Goal: Information Seeking & Learning: Learn about a topic

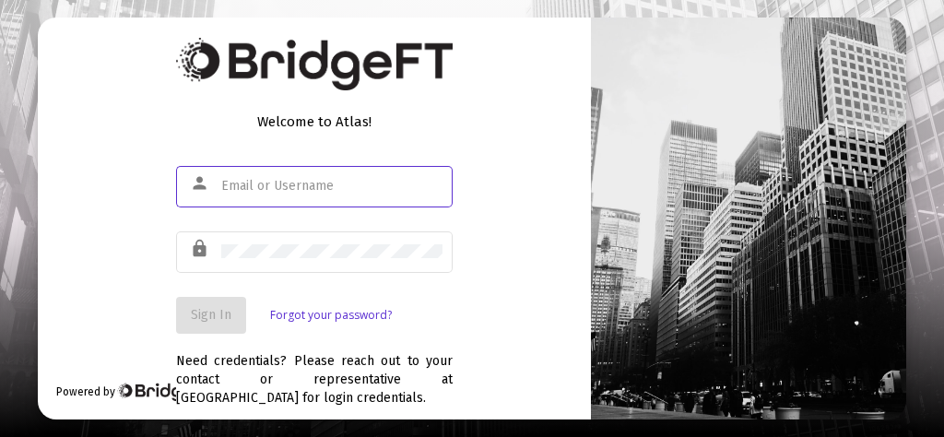
click at [240, 181] on input "text" at bounding box center [331, 186] width 221 height 15
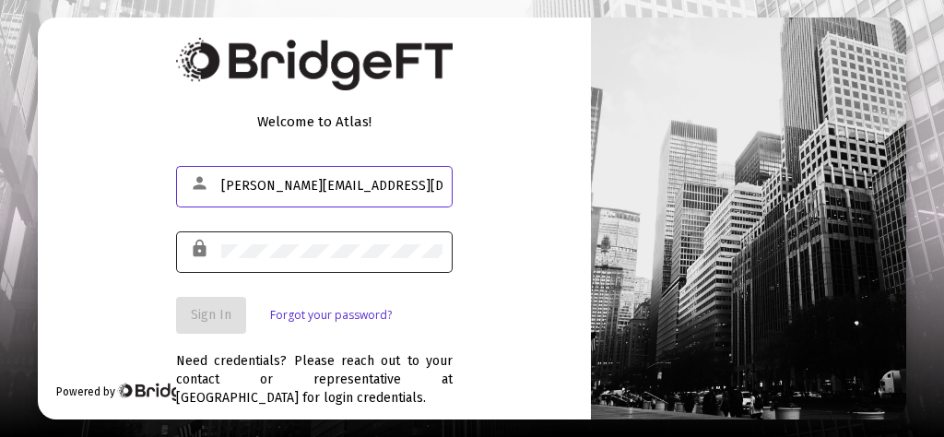
type input "[PERSON_NAME][EMAIL_ADDRESS][DOMAIN_NAME]"
click at [241, 269] on div at bounding box center [331, 251] width 221 height 45
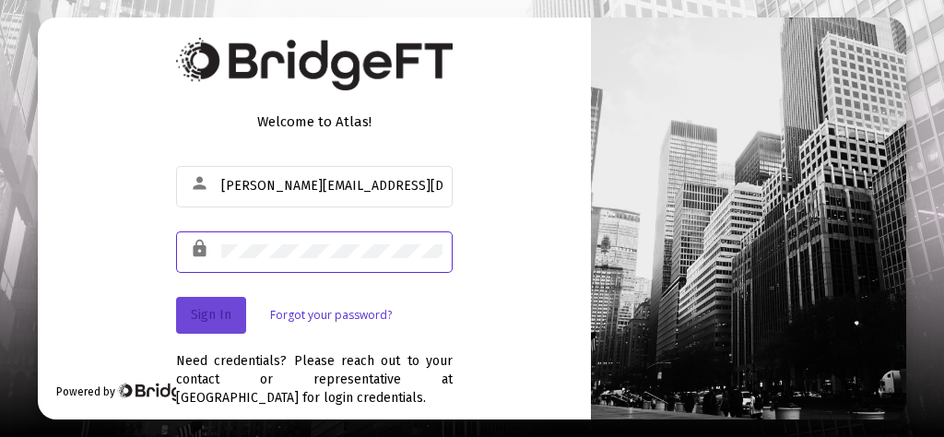
click at [219, 310] on span "Sign In" at bounding box center [211, 315] width 41 height 16
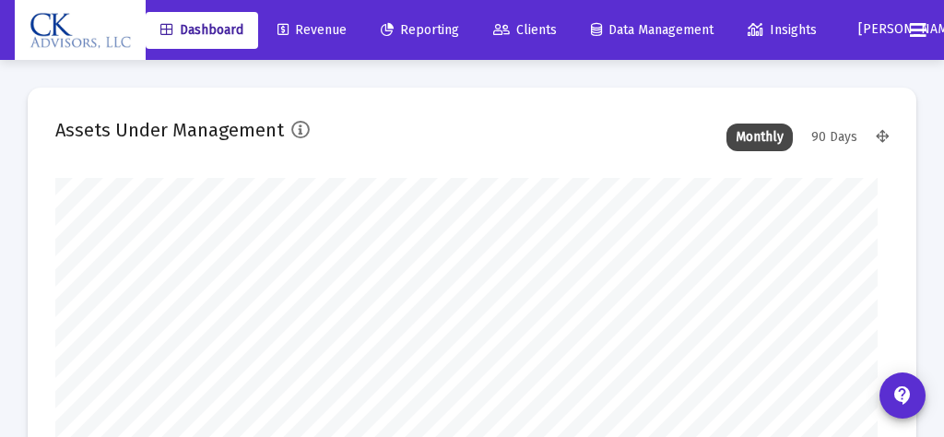
type input "[DATE]"
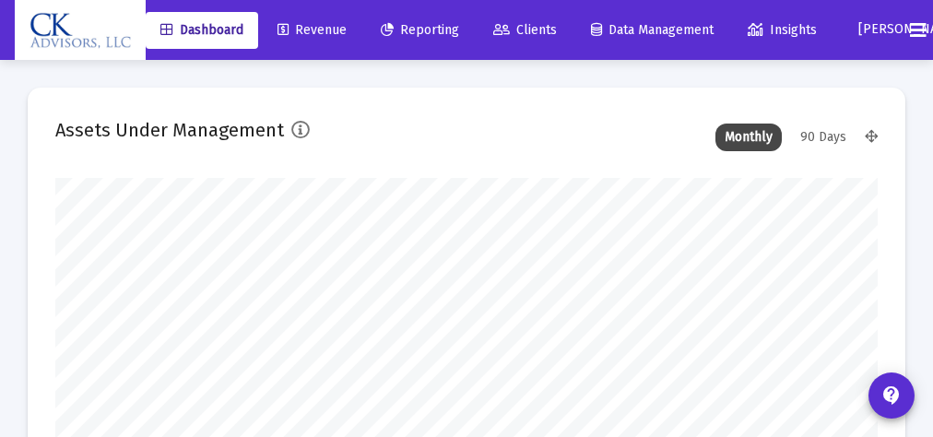
scroll to position [369, 438]
click at [542, 33] on span "Clients" at bounding box center [525, 30] width 64 height 16
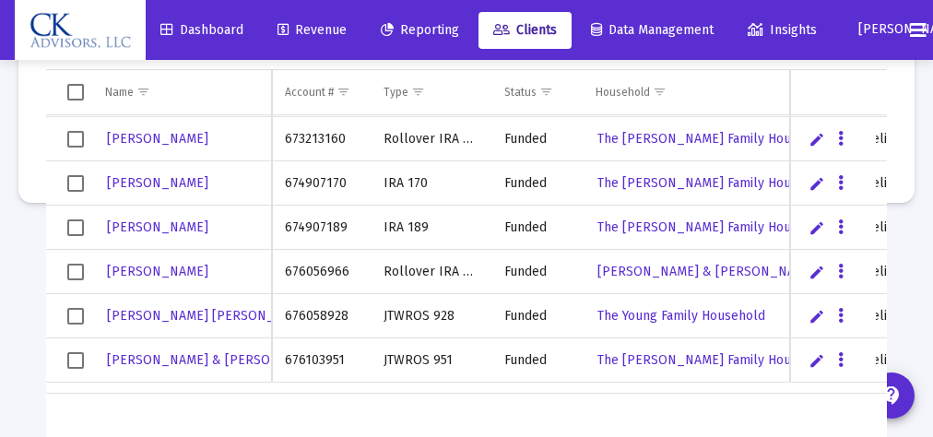
click at [75, 181] on span "Select row" at bounding box center [75, 183] width 17 height 17
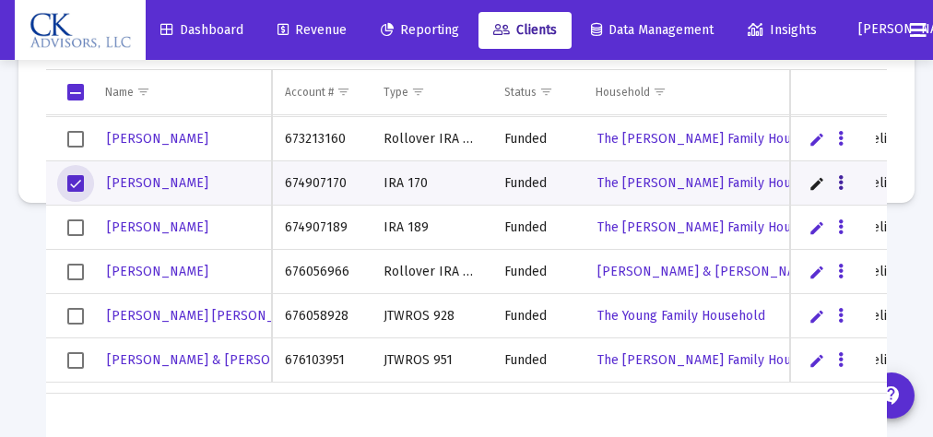
click at [838, 181] on icon "Data grid" at bounding box center [841, 183] width 6 height 22
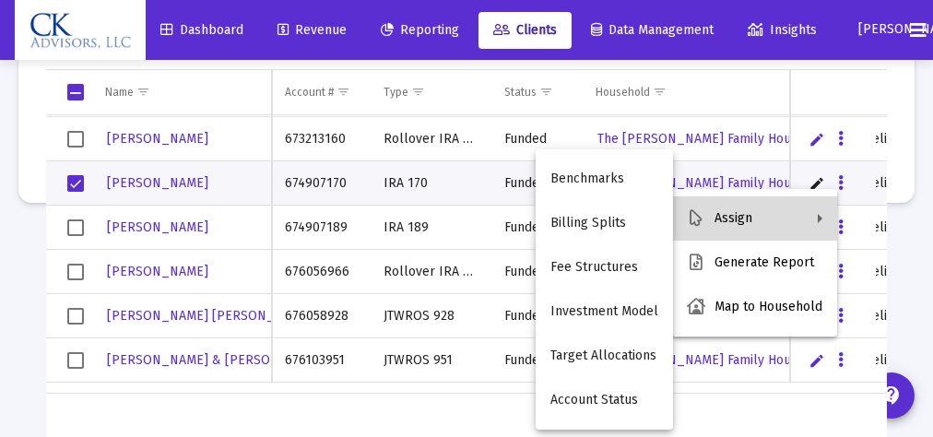
click at [757, 218] on button "Assign" at bounding box center [754, 218] width 165 height 44
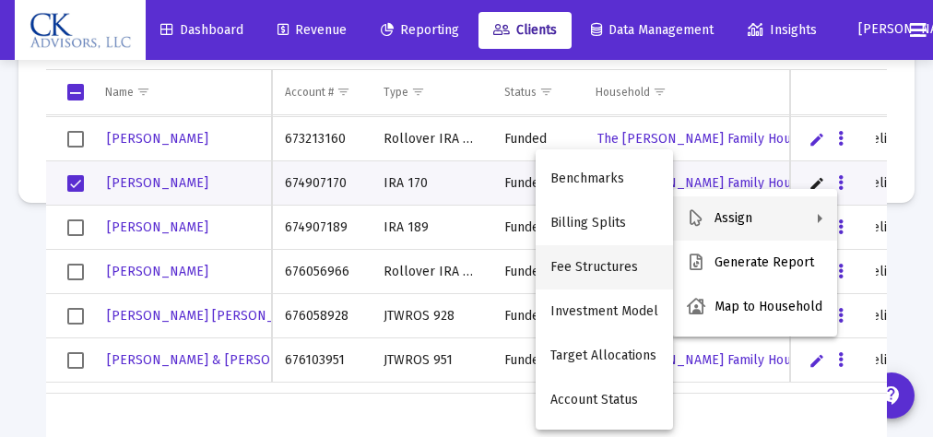
click at [634, 265] on button "Fee Structures" at bounding box center [604, 267] width 137 height 44
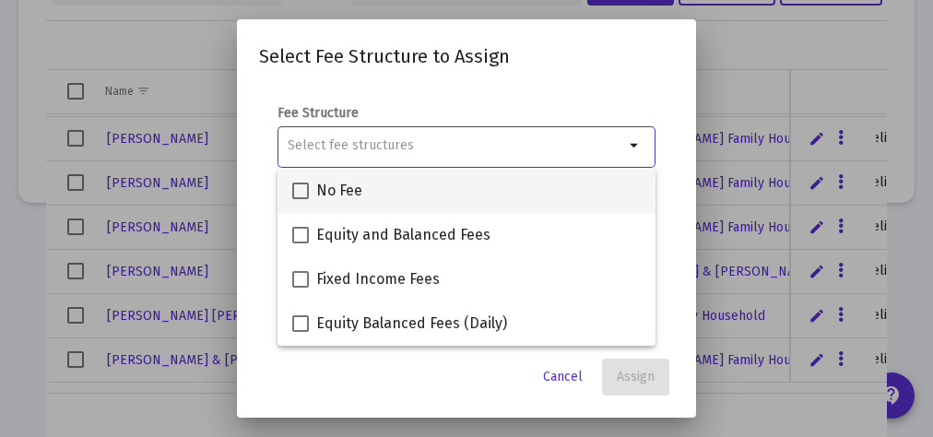
click at [295, 189] on span at bounding box center [300, 191] width 17 height 17
click at [300, 199] on input "No Fee" at bounding box center [300, 199] width 1 height 1
checkbox input "true"
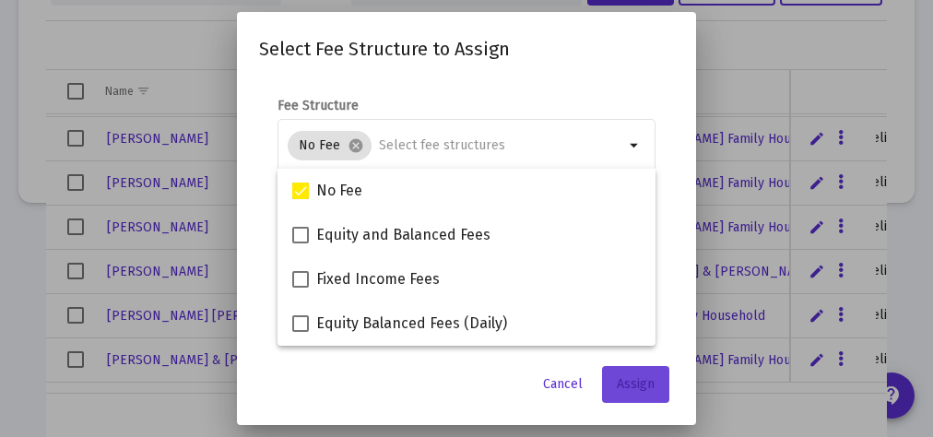
click at [635, 381] on span "Assign" at bounding box center [636, 384] width 38 height 16
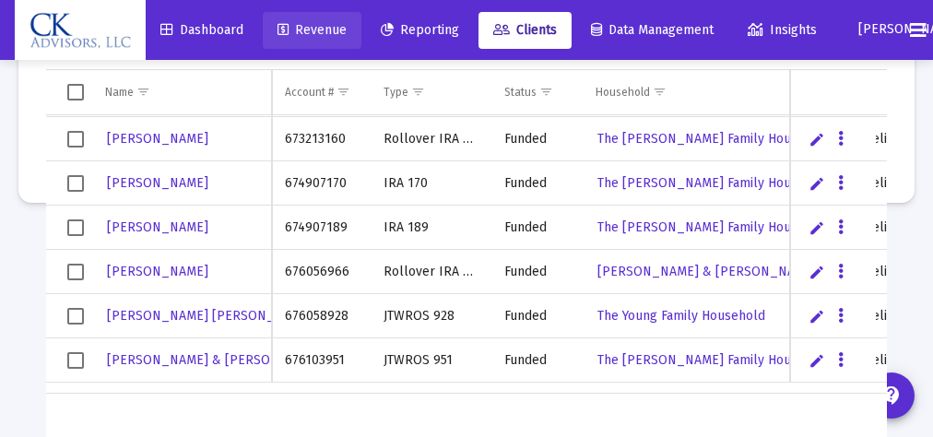
click at [332, 30] on span "Revenue" at bounding box center [312, 30] width 69 height 16
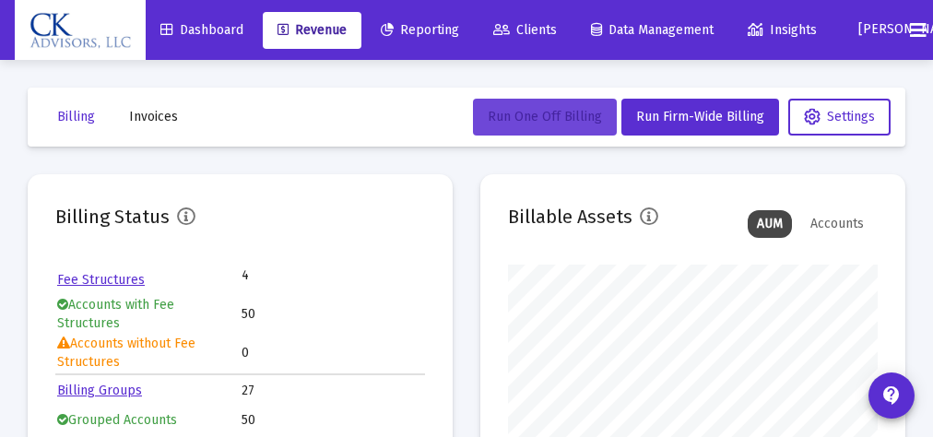
click at [570, 121] on span "Run One Off Billing" at bounding box center [545, 117] width 114 height 16
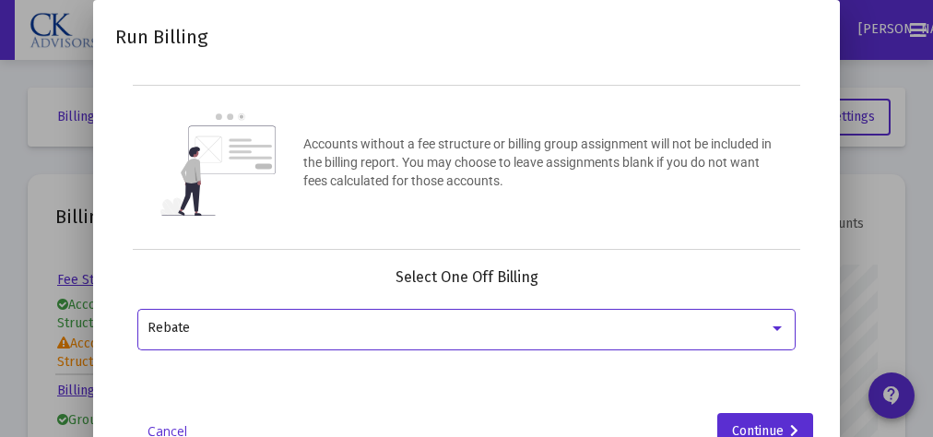
click at [782, 326] on div at bounding box center [777, 328] width 9 height 5
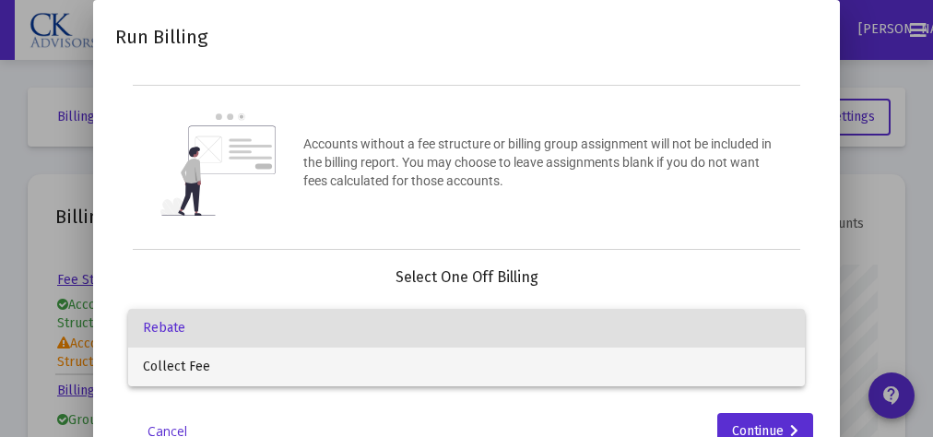
click at [280, 363] on span "Collect Fee" at bounding box center [466, 367] width 647 height 39
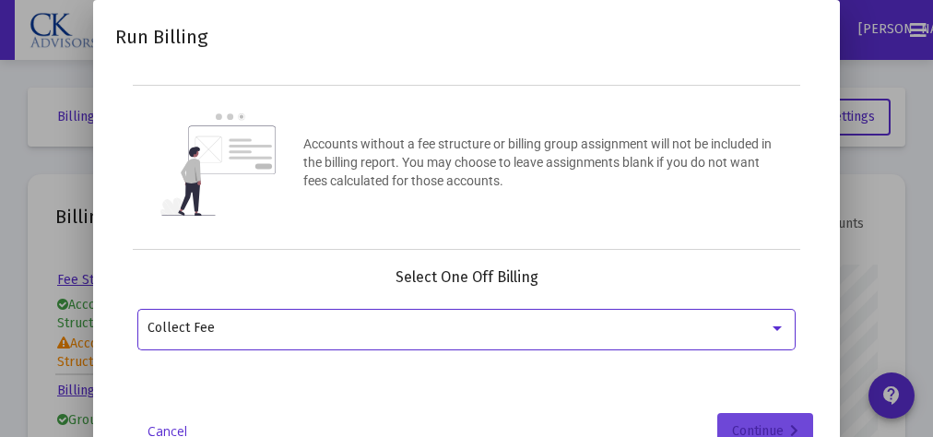
click at [790, 418] on div "Continue" at bounding box center [765, 431] width 66 height 37
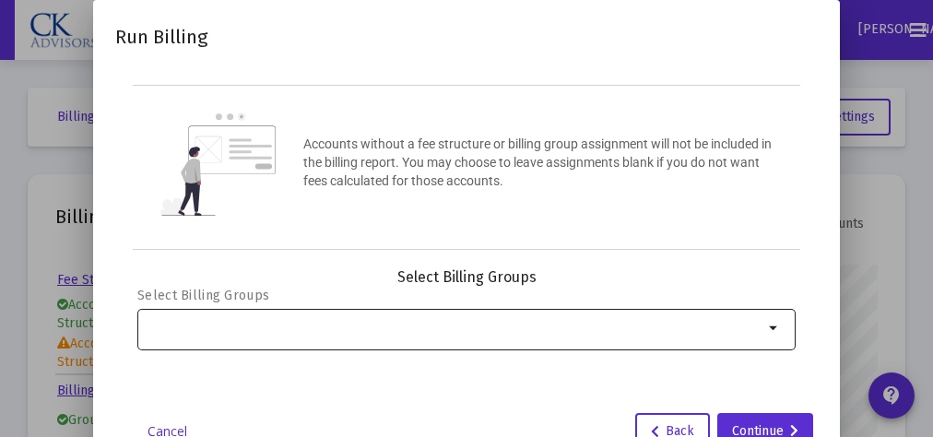
click at [776, 326] on mat-icon "arrow_drop_down" at bounding box center [775, 328] width 22 height 22
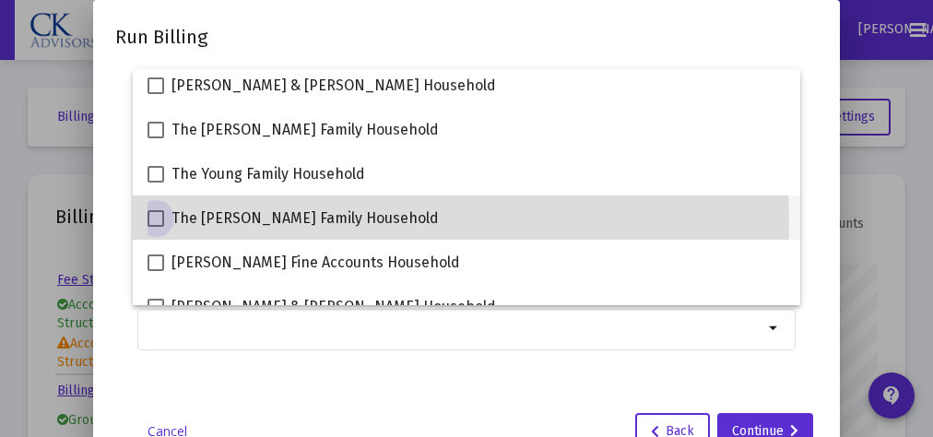
click at [160, 221] on span at bounding box center [156, 218] width 17 height 17
click at [156, 227] on input "The [PERSON_NAME] Family Household" at bounding box center [155, 227] width 1 height 1
checkbox input "true"
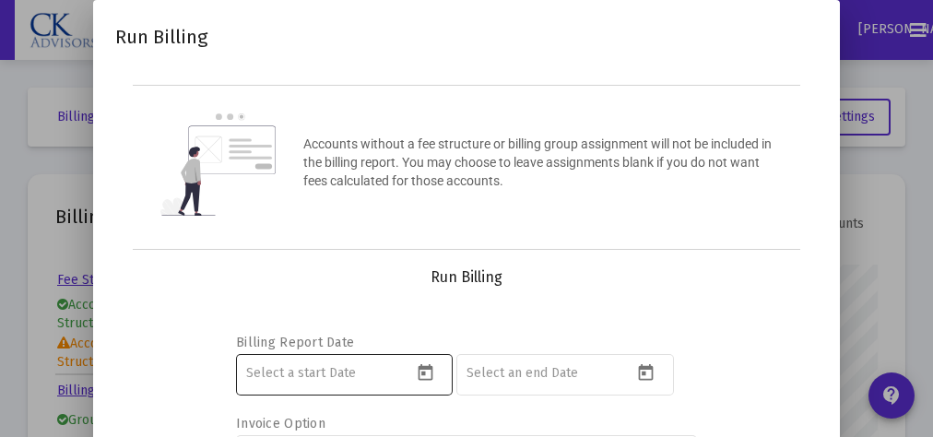
click at [424, 366] on icon "Open calendar" at bounding box center [425, 372] width 15 height 17
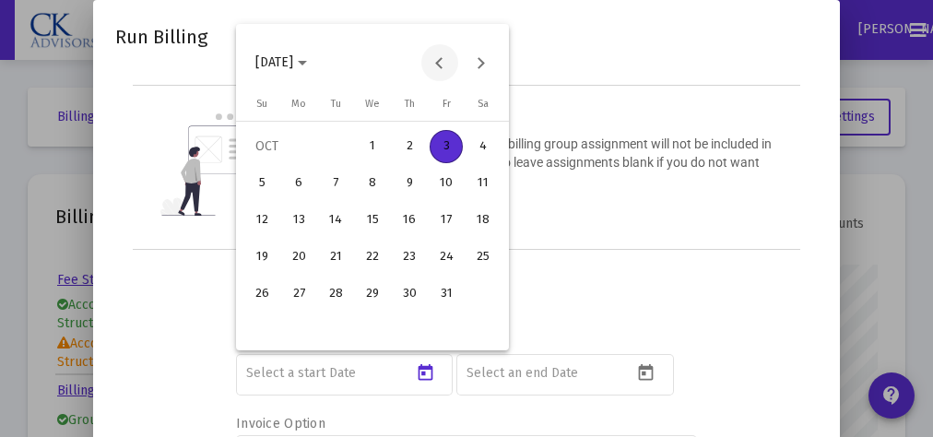
click at [441, 61] on button "Previous month" at bounding box center [439, 62] width 37 height 37
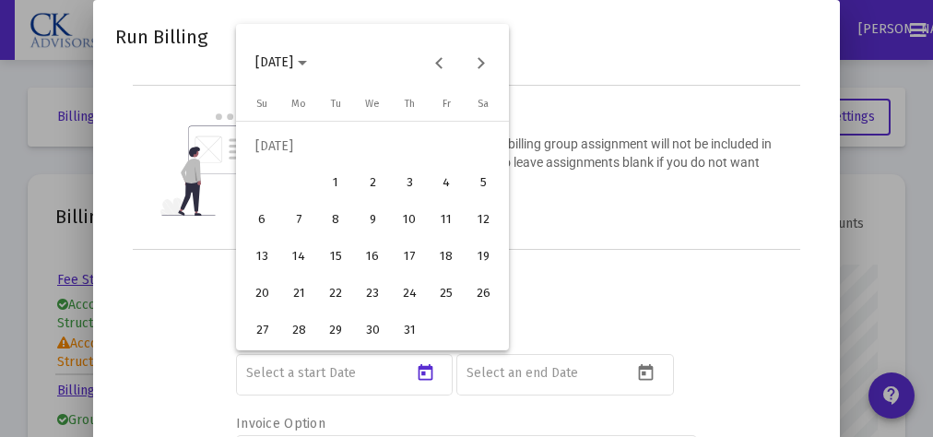
click at [333, 181] on div "1" at bounding box center [335, 183] width 33 height 33
type input "[DATE]"
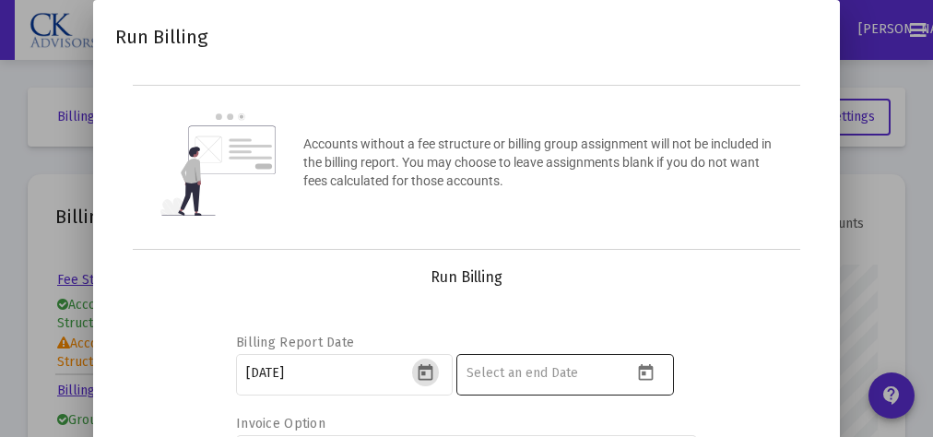
click at [651, 371] on icon "Open calendar" at bounding box center [645, 372] width 19 height 19
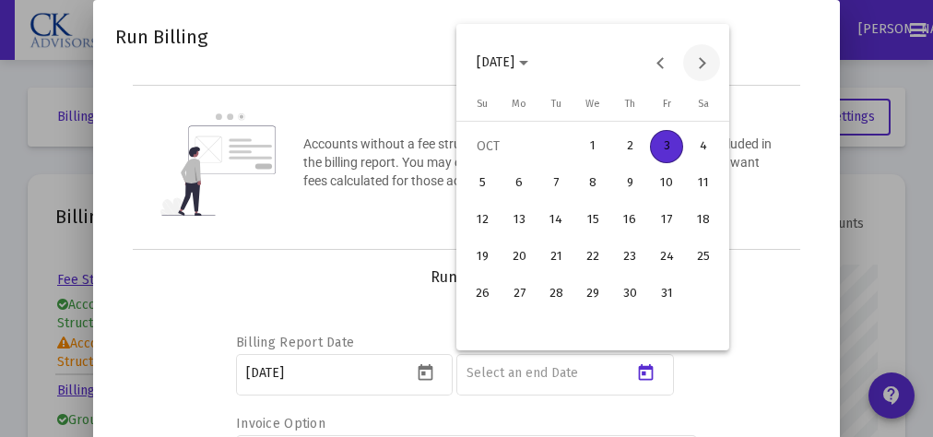
click at [698, 59] on button "Next month" at bounding box center [701, 62] width 37 height 37
click at [699, 62] on button "Next month" at bounding box center [701, 62] width 37 height 37
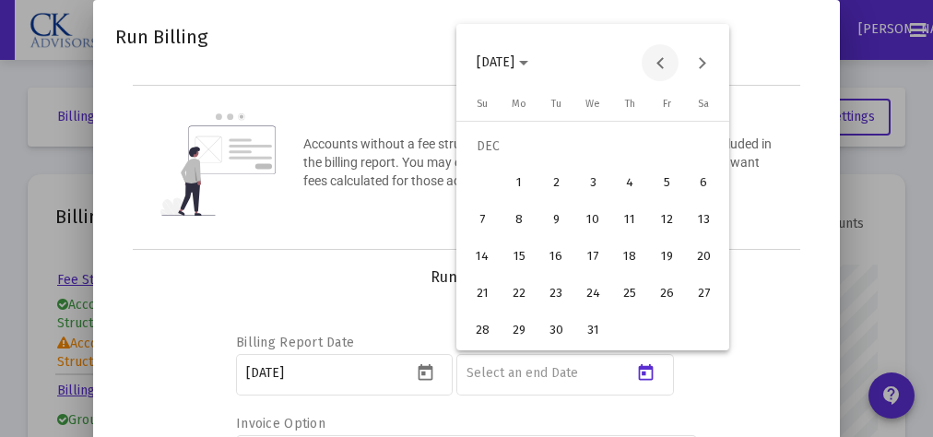
click at [665, 61] on button "Previous month" at bounding box center [660, 62] width 37 height 37
click at [662, 63] on button "Previous month" at bounding box center [660, 62] width 37 height 37
click at [560, 329] on div "30" at bounding box center [555, 330] width 33 height 33
type input "[DATE]"
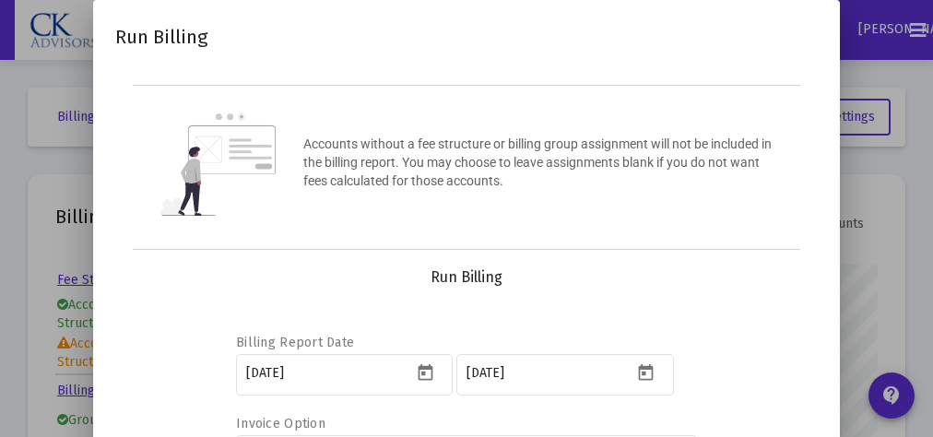
drag, startPoint x: 664, startPoint y: 435, endPoint x: 627, endPoint y: 290, distance: 149.4
click at [627, 290] on div "Billing Report Date [DATE] [DATE] Invoice Option Select an Invoicing Option" at bounding box center [466, 402] width 658 height 231
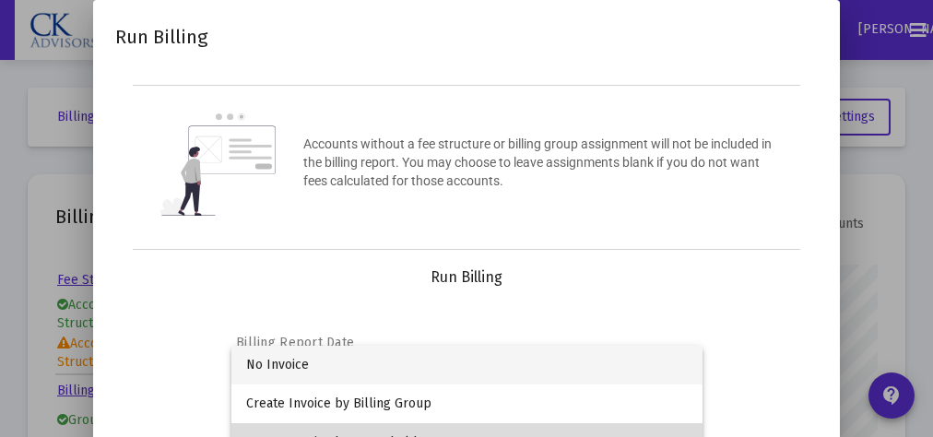
click at [420, 436] on span "Create Invoice by Household" at bounding box center [467, 442] width 442 height 39
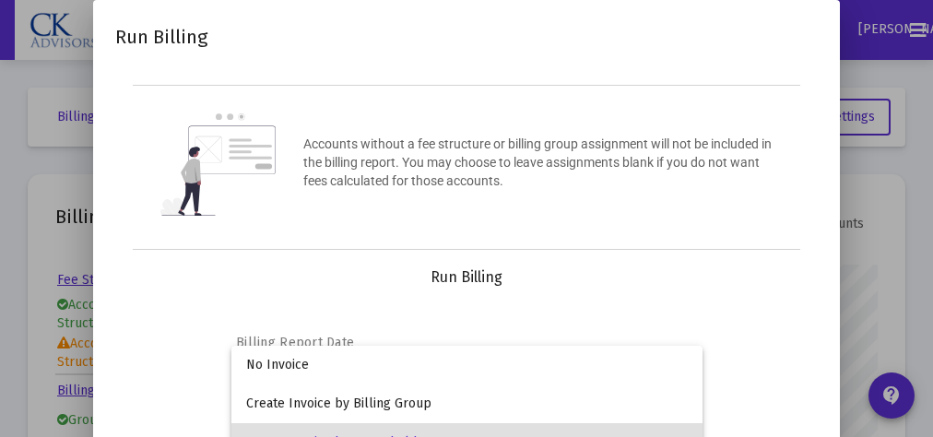
click at [804, 436] on div at bounding box center [466, 218] width 933 height 437
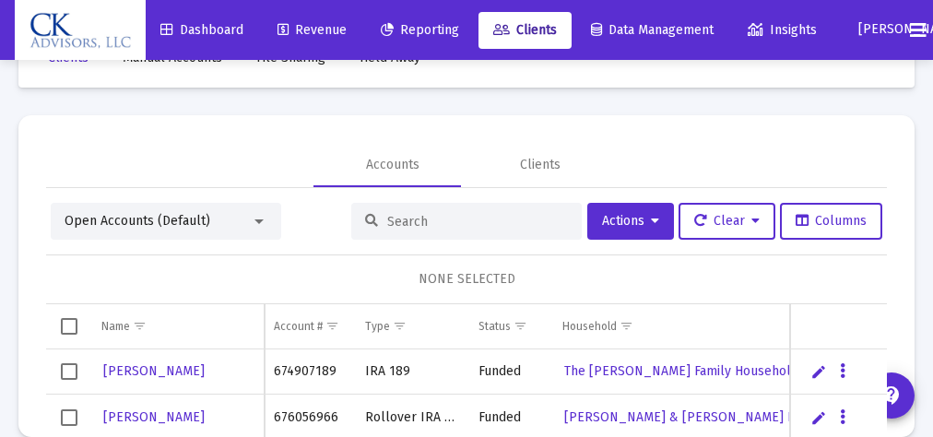
scroll to position [7, 0]
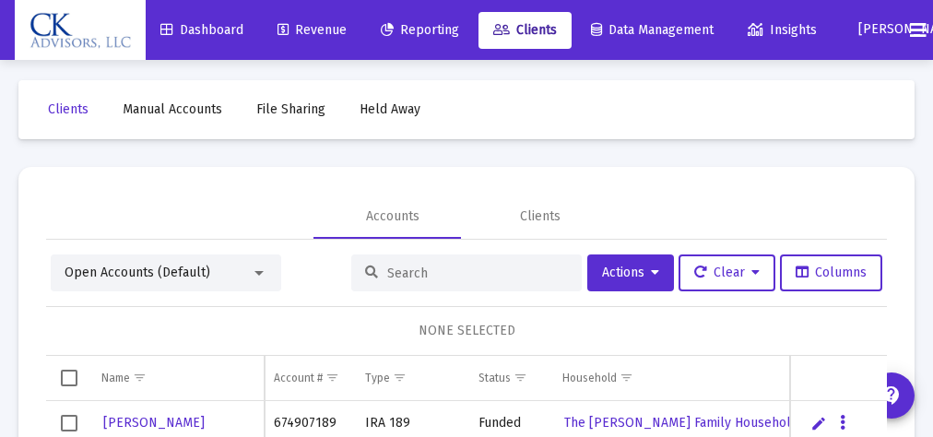
click at [321, 31] on span "Revenue" at bounding box center [312, 30] width 69 height 16
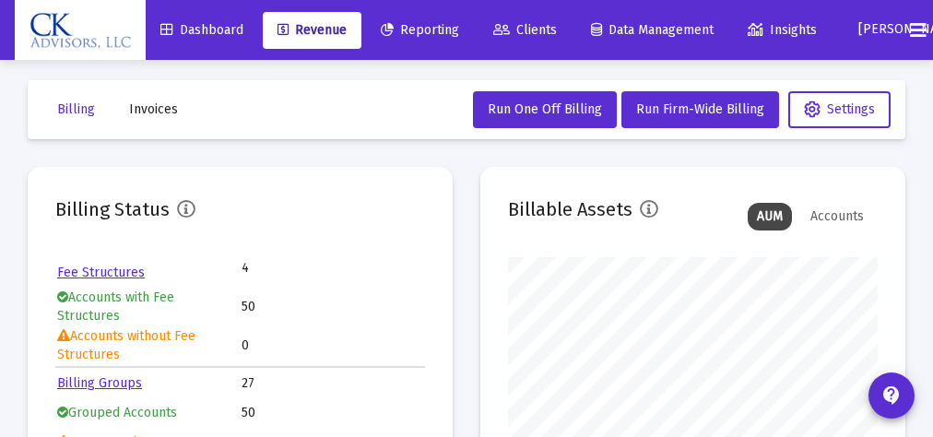
scroll to position [369, 370]
click at [162, 112] on span "Invoices" at bounding box center [153, 109] width 49 height 16
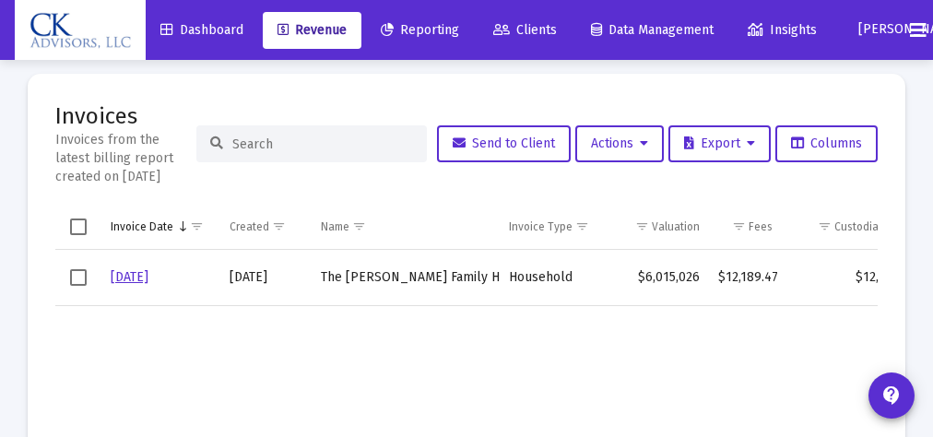
scroll to position [167, 0]
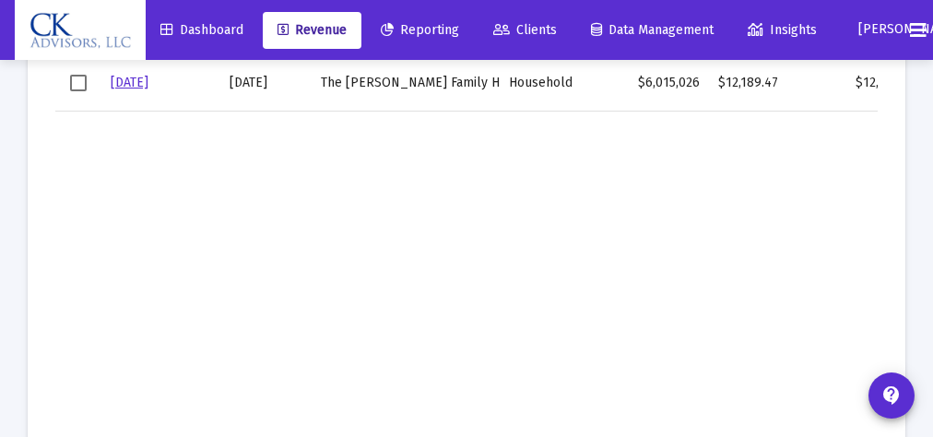
drag, startPoint x: 650, startPoint y: 436, endPoint x: 738, endPoint y: 434, distance: 87.6
click at [738, 434] on div "Billing Invoices Run One Off Billing Run Firm-Wide Billing Settings Invoices In…" at bounding box center [466, 146] width 933 height 762
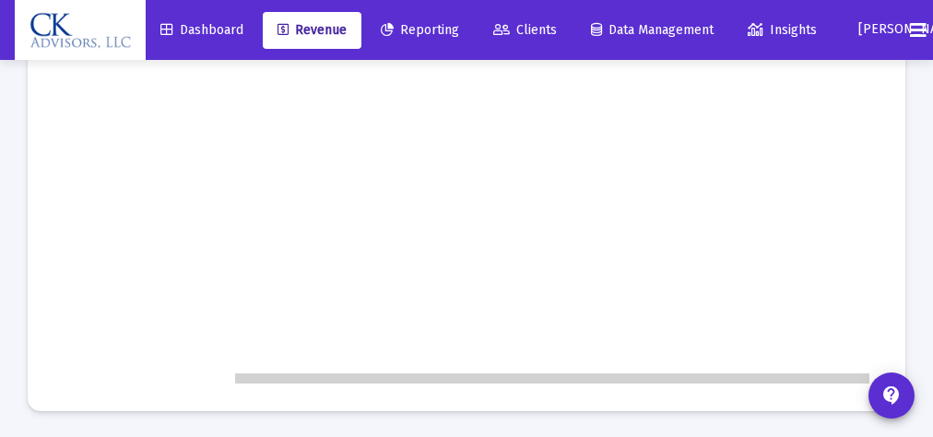
scroll to position [0, 236]
drag, startPoint x: 606, startPoint y: 380, endPoint x: 874, endPoint y: 373, distance: 268.4
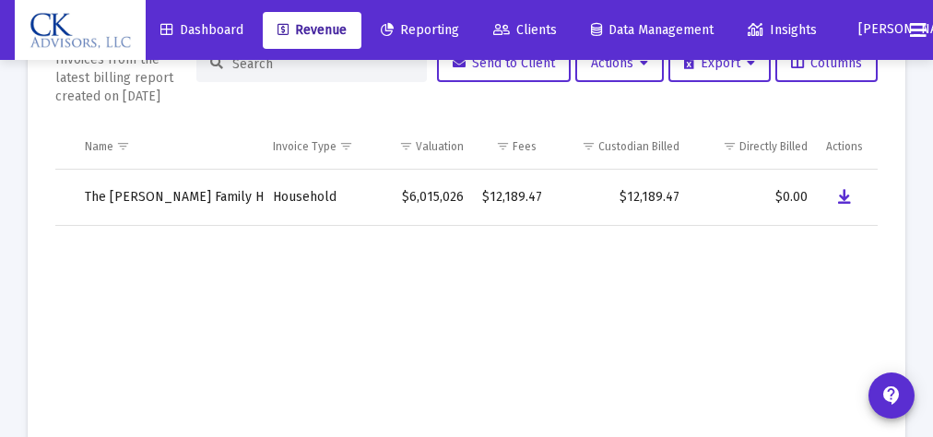
scroll to position [162, 0]
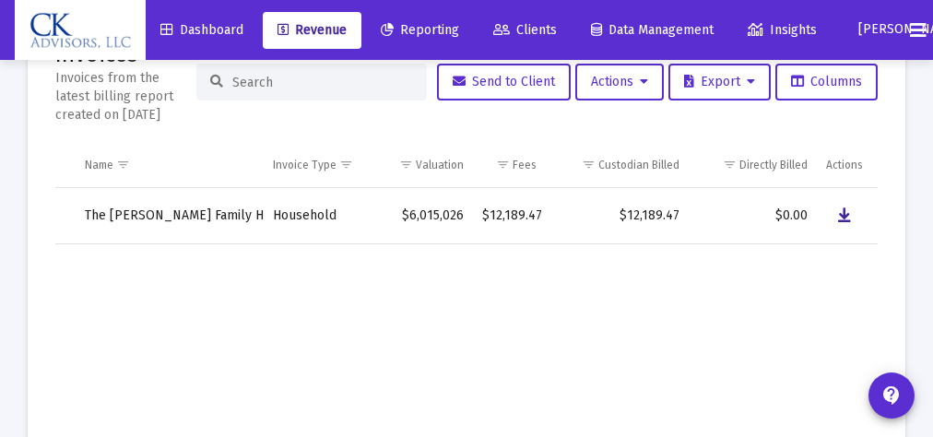
click at [845, 213] on icon "Data grid" at bounding box center [844, 216] width 13 height 22
click at [440, 31] on span "Reporting" at bounding box center [420, 30] width 78 height 16
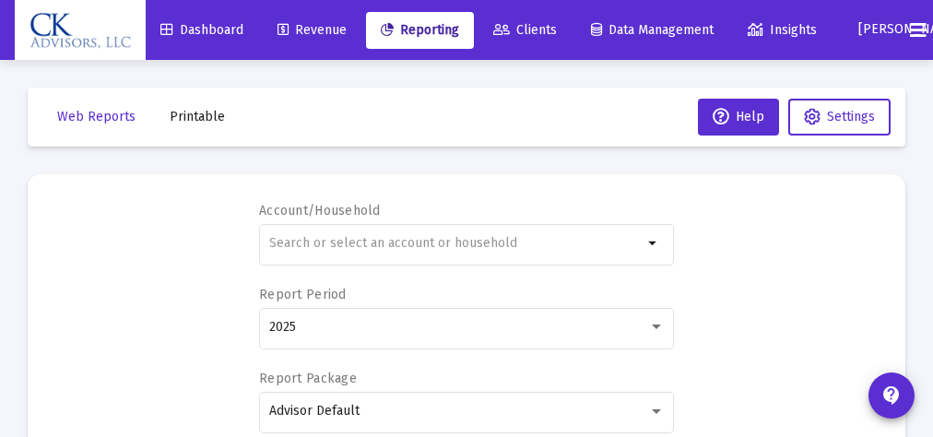
click at [217, 122] on span "Printable" at bounding box center [197, 117] width 55 height 16
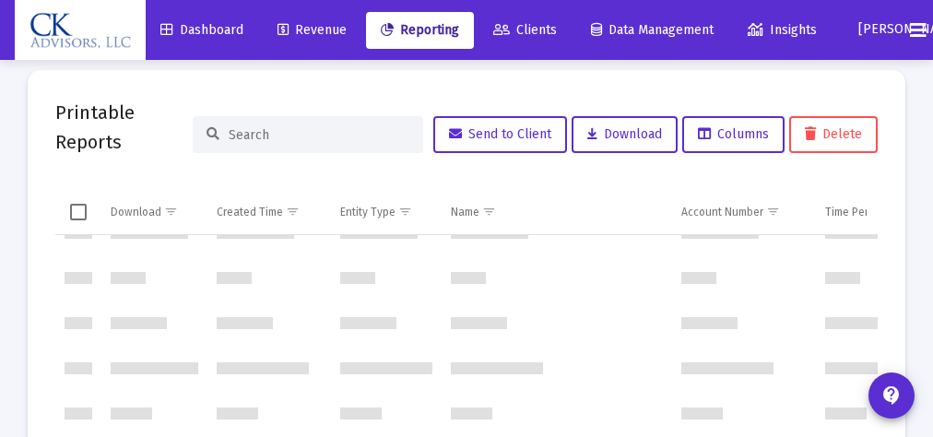
scroll to position [3699, 0]
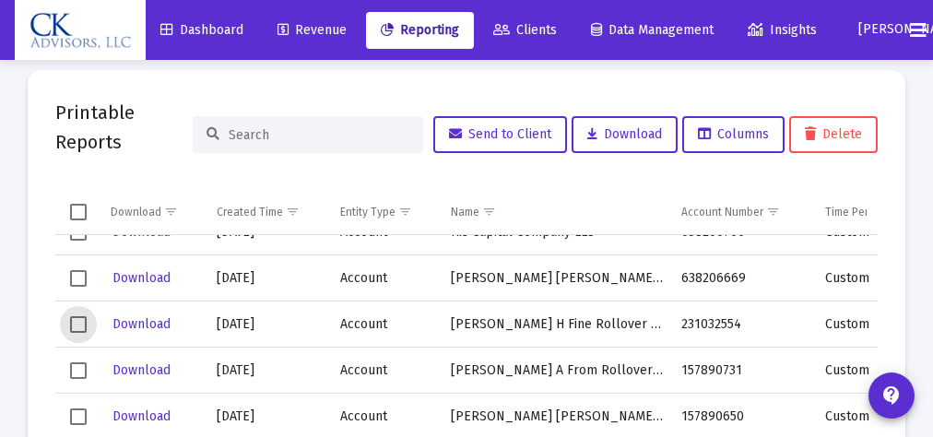
click at [81, 321] on span "Select row" at bounding box center [78, 324] width 17 height 17
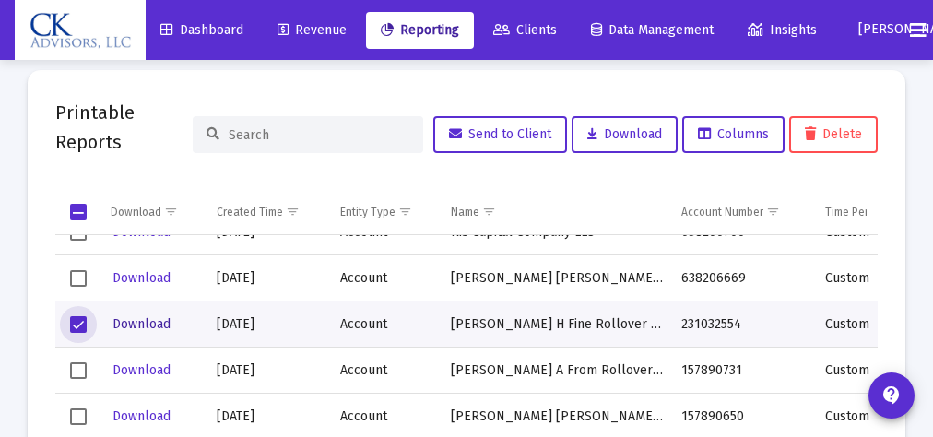
click at [139, 317] on span "Download" at bounding box center [142, 324] width 58 height 16
click at [77, 325] on span "Select row" at bounding box center [78, 324] width 17 height 17
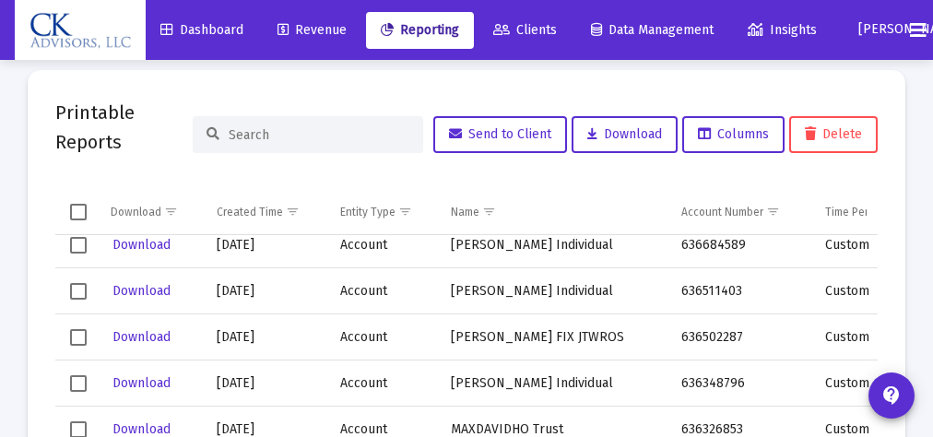
scroll to position [2036, 0]
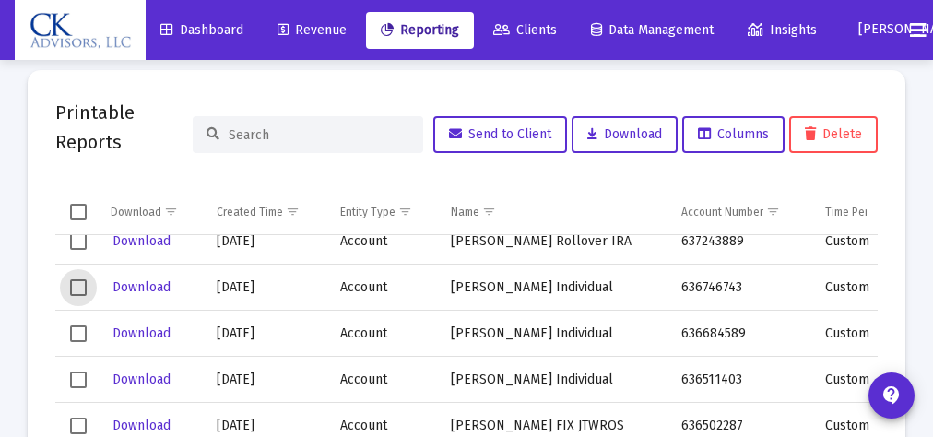
click at [79, 288] on span "Select row" at bounding box center [78, 287] width 17 height 17
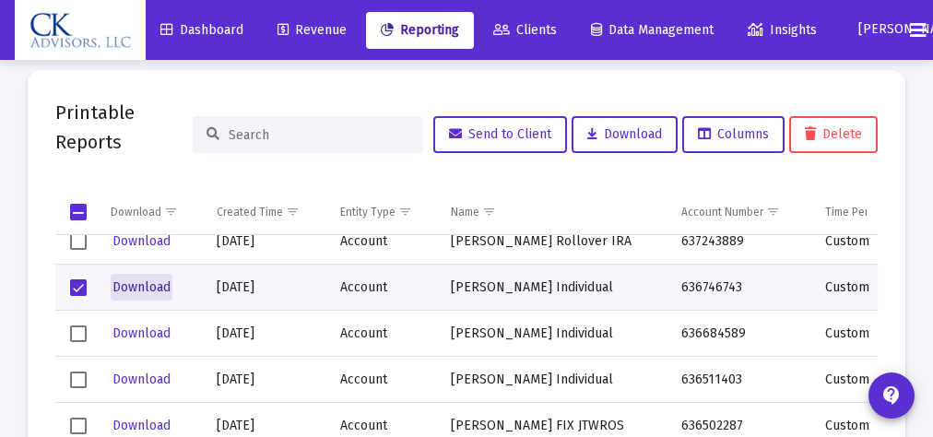
click at [127, 285] on span "Download" at bounding box center [142, 287] width 58 height 16
click at [78, 280] on span "Select row" at bounding box center [78, 287] width 17 height 17
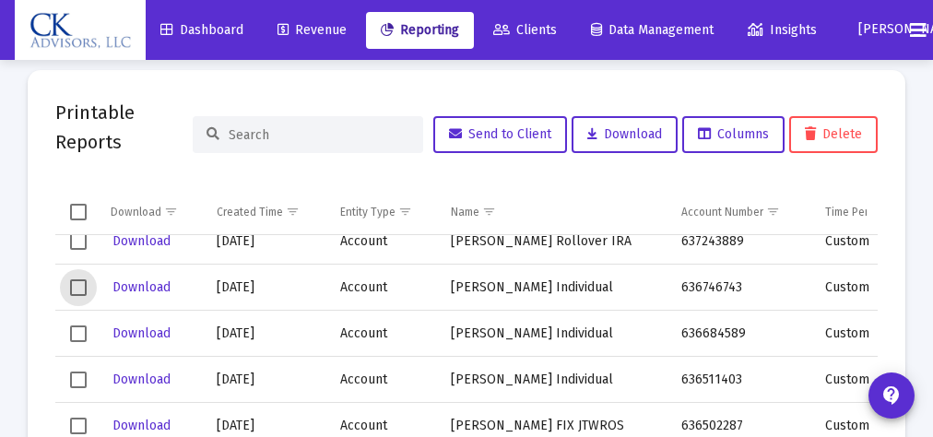
click at [79, 329] on span "Select row" at bounding box center [78, 334] width 17 height 17
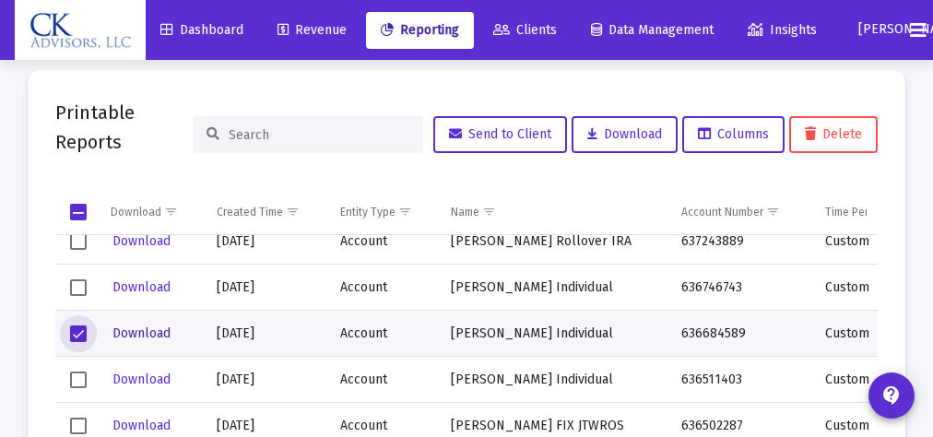
click at [143, 330] on span "Download" at bounding box center [142, 334] width 58 height 16
click at [77, 333] on span "Select row" at bounding box center [78, 334] width 17 height 17
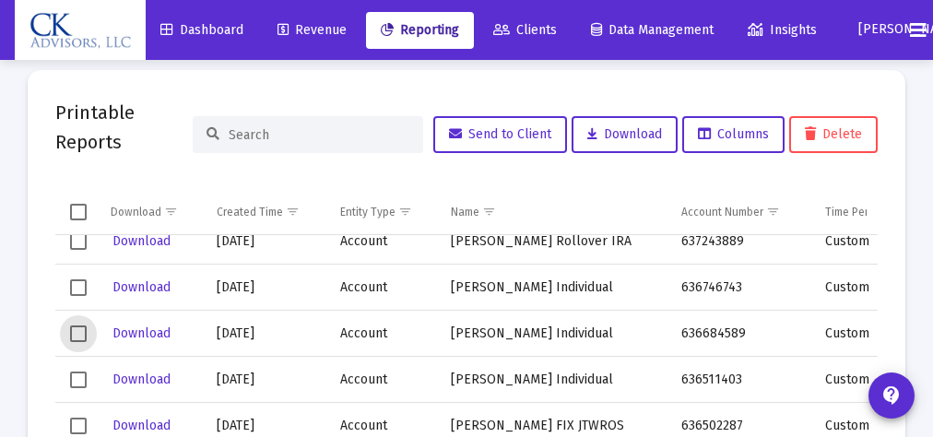
click at [77, 333] on span "Select row" at bounding box center [78, 334] width 17 height 17
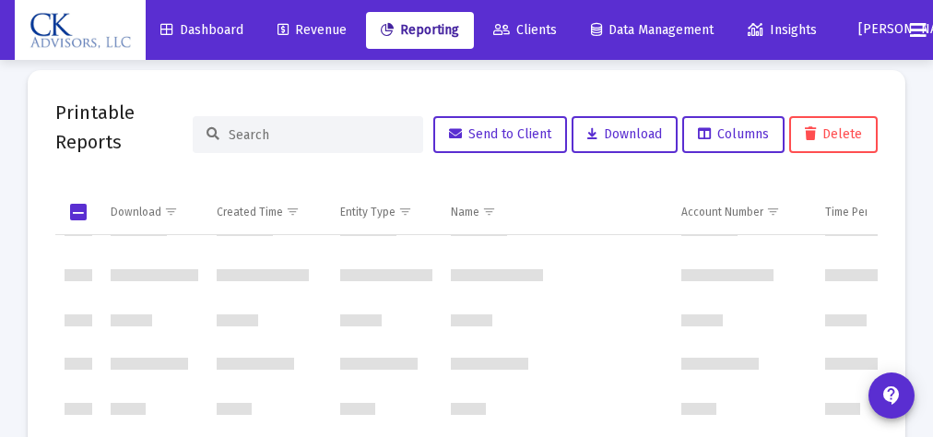
scroll to position [0, 0]
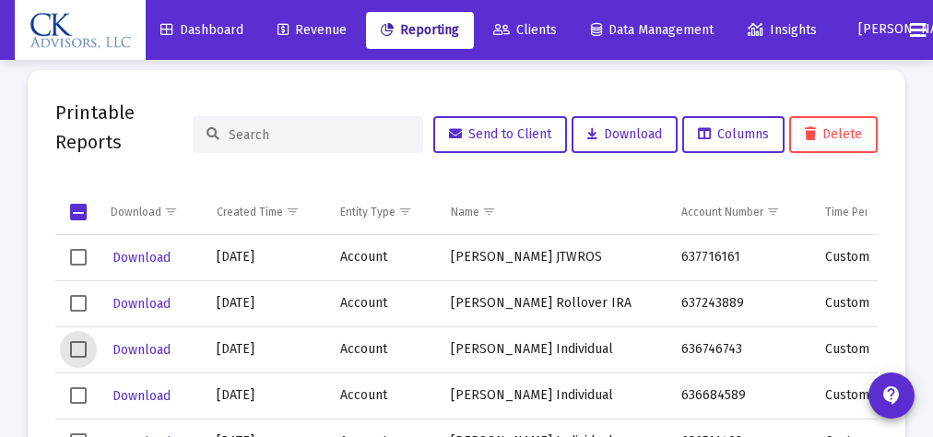
click at [80, 350] on span "Select row" at bounding box center [78, 349] width 17 height 17
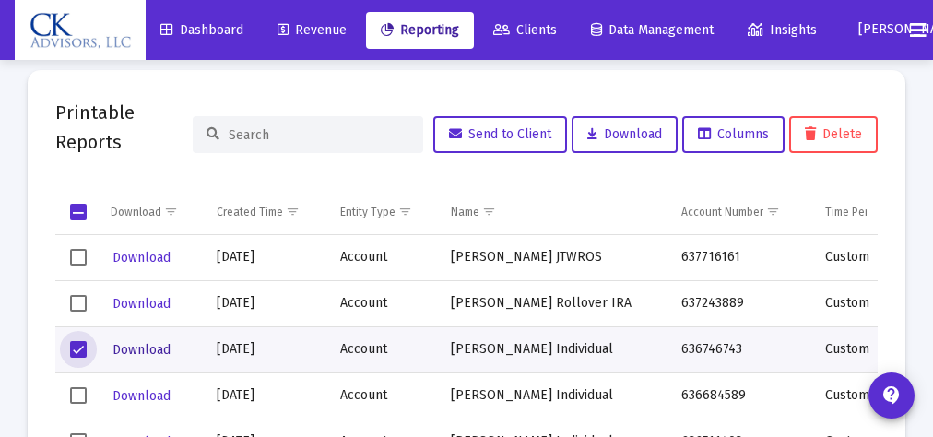
click at [148, 350] on span "Download" at bounding box center [142, 350] width 58 height 16
click at [81, 346] on span "Select row" at bounding box center [78, 349] width 17 height 17
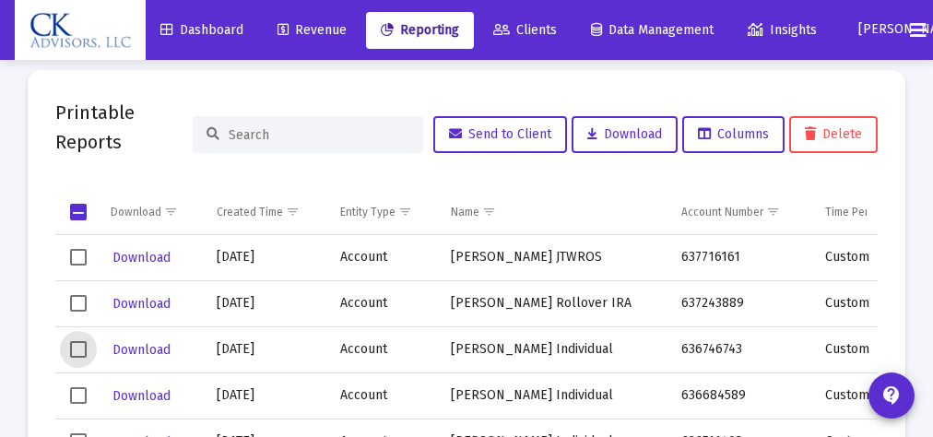
click at [77, 393] on span "Select row" at bounding box center [78, 395] width 17 height 17
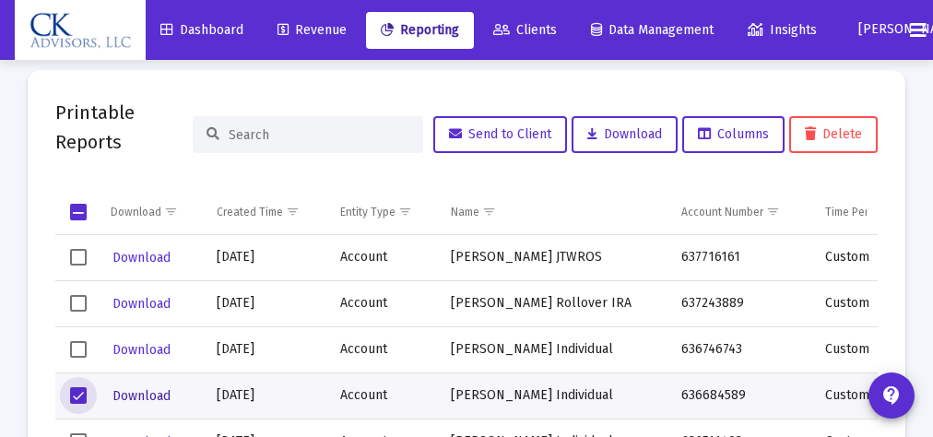
click at [155, 395] on span "Download" at bounding box center [142, 396] width 58 height 16
click at [83, 388] on span "Select row" at bounding box center [78, 395] width 17 height 17
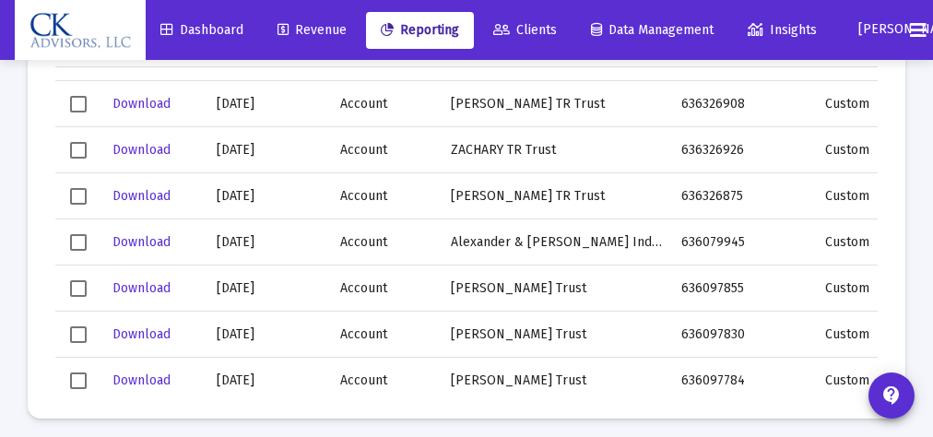
scroll to position [354, 0]
click at [79, 240] on span "Select row" at bounding box center [78, 241] width 17 height 17
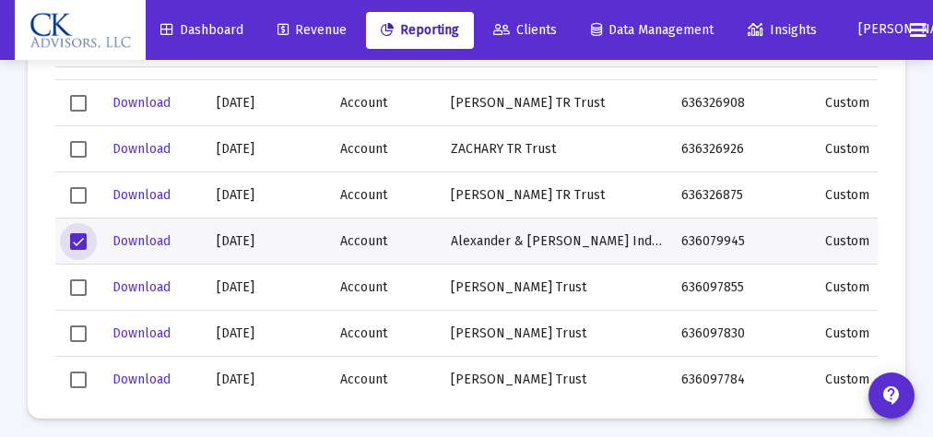
click at [79, 240] on span "Select row" at bounding box center [78, 241] width 17 height 17
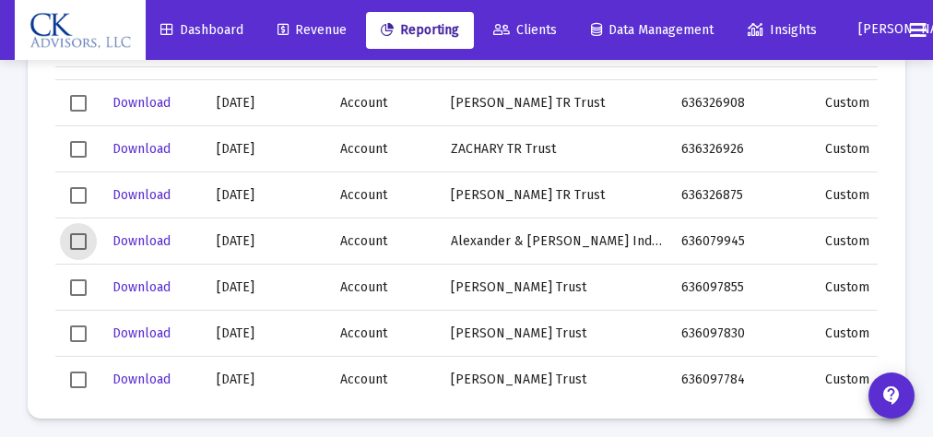
click at [77, 285] on span "Select row" at bounding box center [78, 287] width 17 height 17
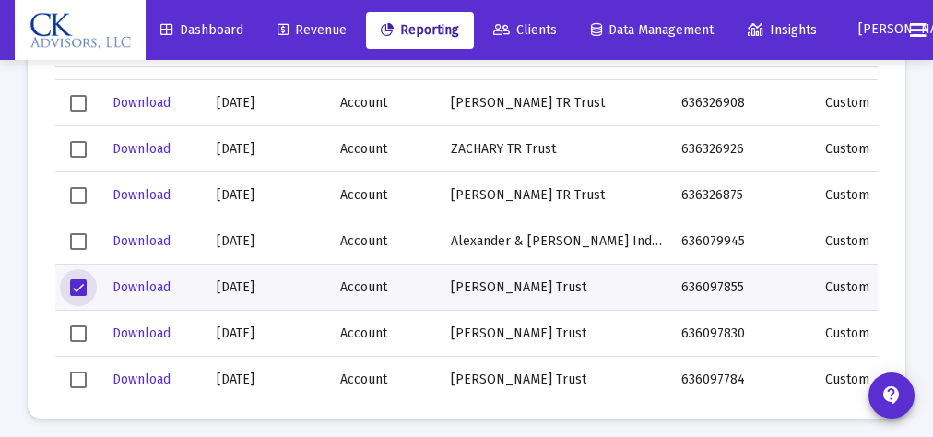
click at [77, 284] on span "Select row" at bounding box center [78, 287] width 17 height 17
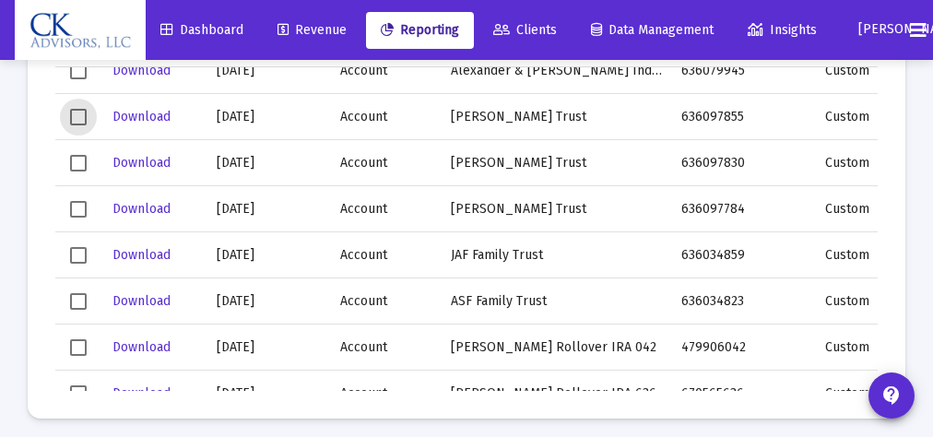
scroll to position [531, 0]
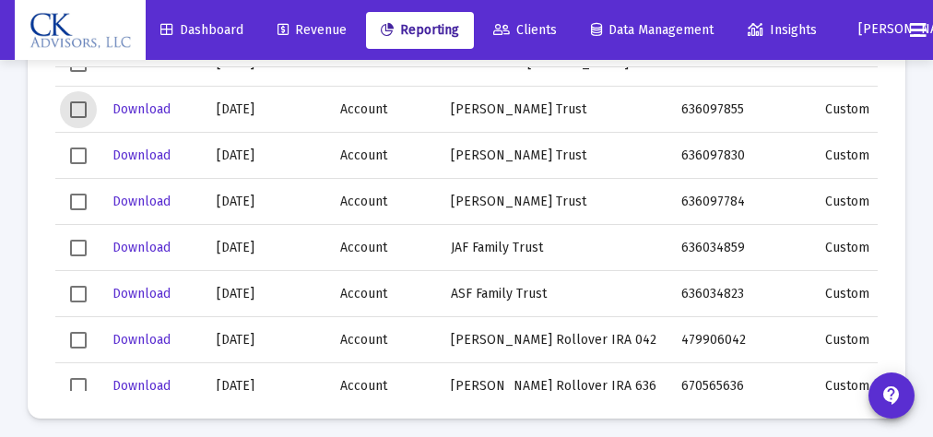
click at [80, 243] on span "Select row" at bounding box center [78, 248] width 17 height 17
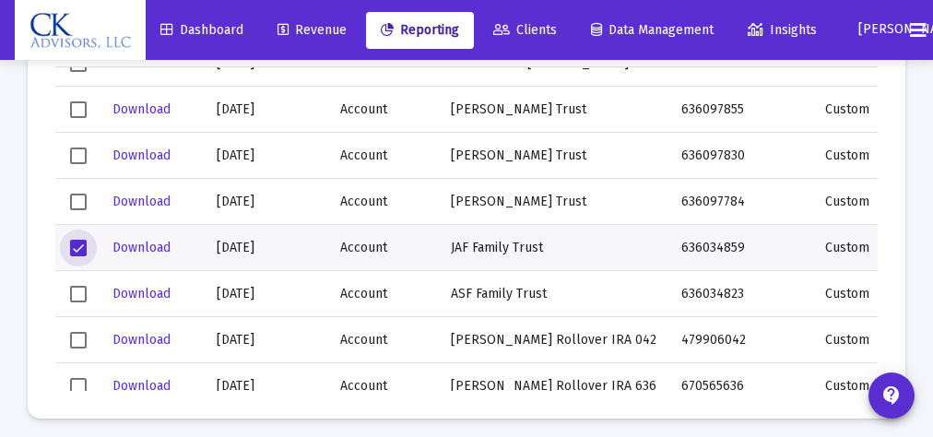
click at [70, 245] on span "Select row" at bounding box center [78, 248] width 17 height 17
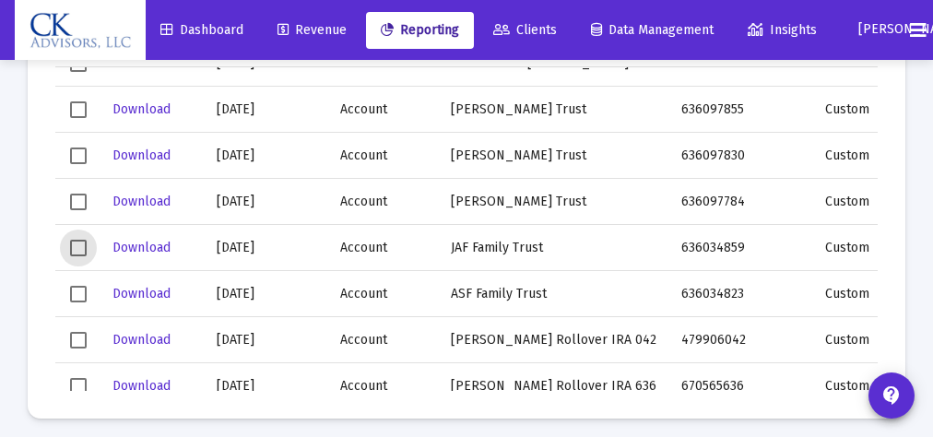
click at [72, 288] on span "Select row" at bounding box center [78, 294] width 17 height 17
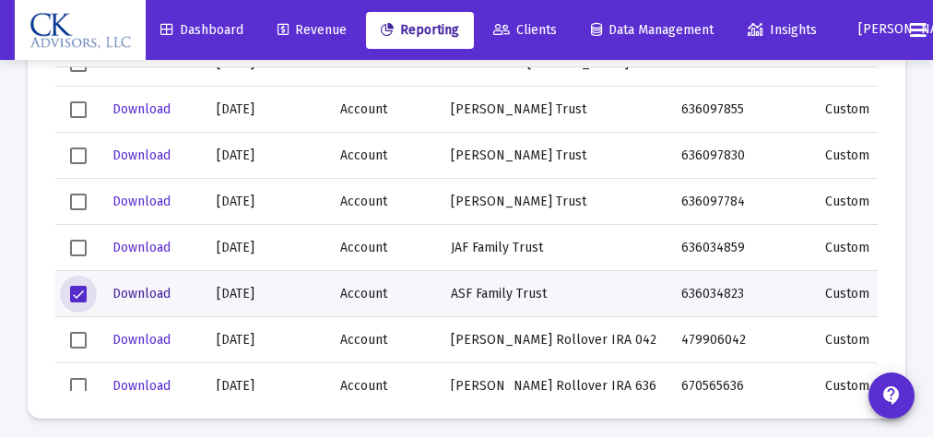
click at [148, 296] on span "Download" at bounding box center [142, 294] width 58 height 16
click at [77, 291] on span "Select row" at bounding box center [78, 294] width 17 height 17
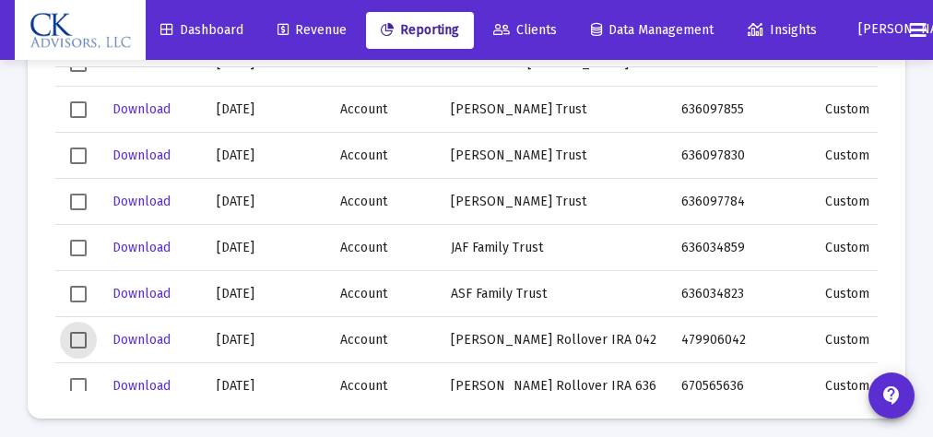
click at [81, 336] on span "Select row" at bounding box center [78, 340] width 17 height 17
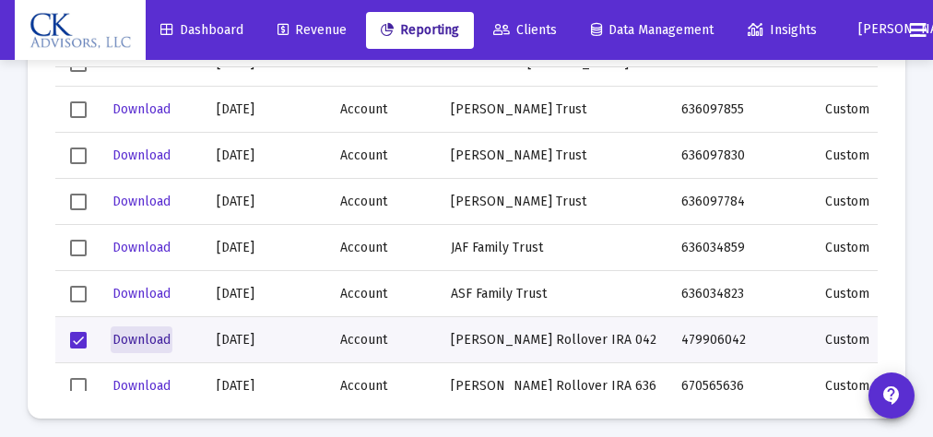
click at [148, 340] on span "Download" at bounding box center [142, 340] width 58 height 16
click at [77, 341] on span "Select row" at bounding box center [78, 340] width 17 height 17
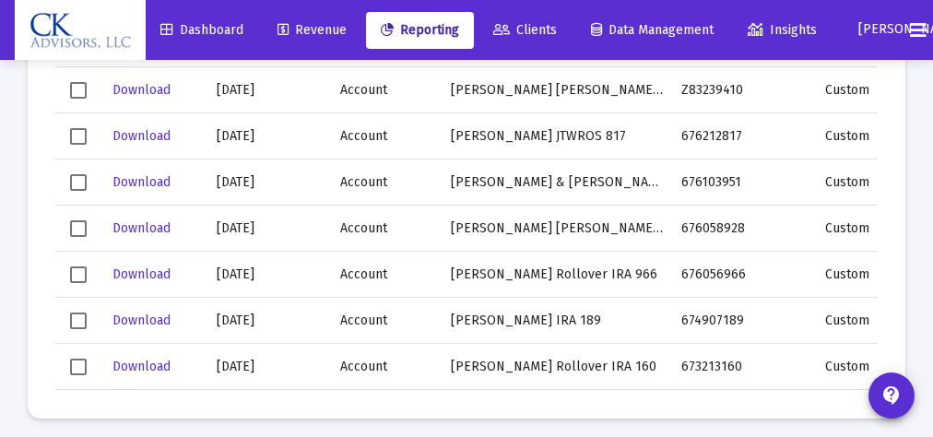
scroll to position [974, 0]
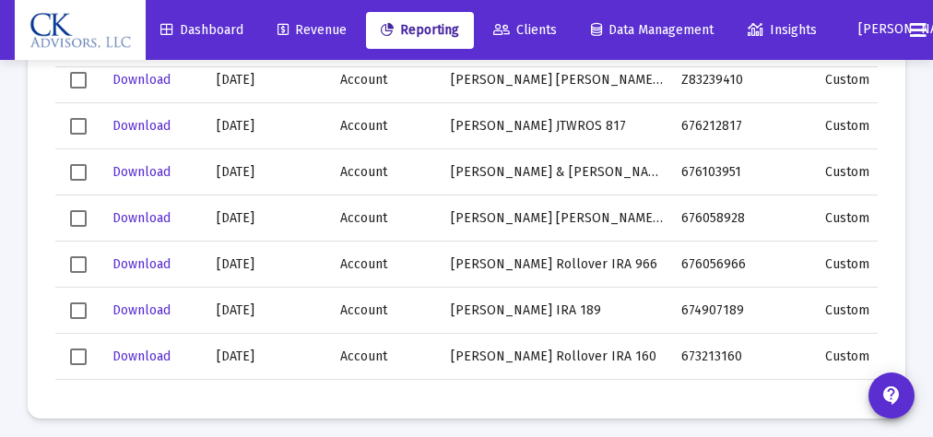
click at [79, 262] on span "Select row" at bounding box center [78, 264] width 17 height 17
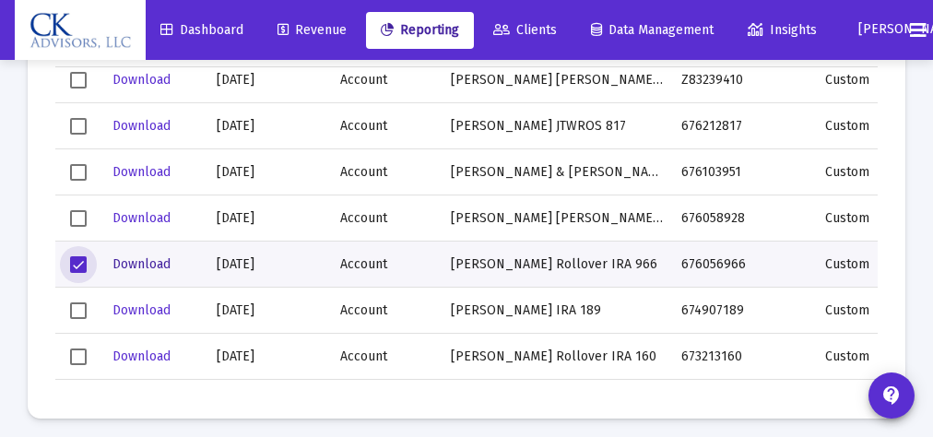
click at [136, 262] on span "Download" at bounding box center [142, 264] width 58 height 16
click at [81, 264] on span "Select row" at bounding box center [78, 264] width 17 height 17
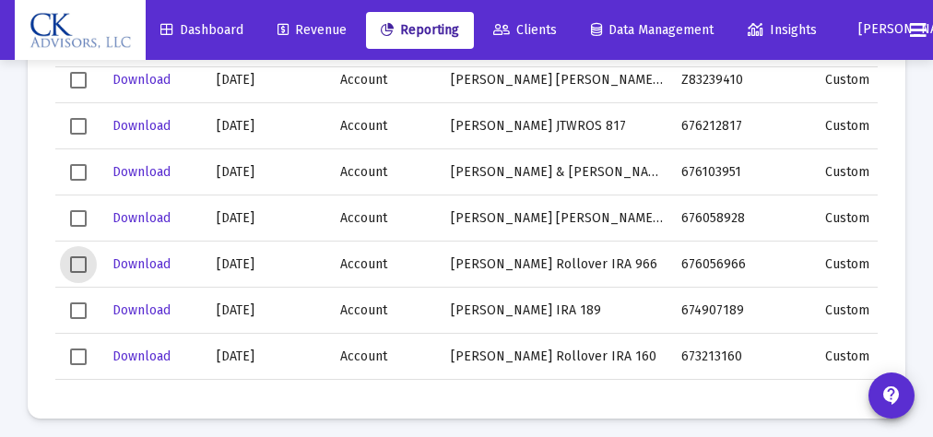
click at [81, 356] on span "Select row" at bounding box center [78, 357] width 17 height 17
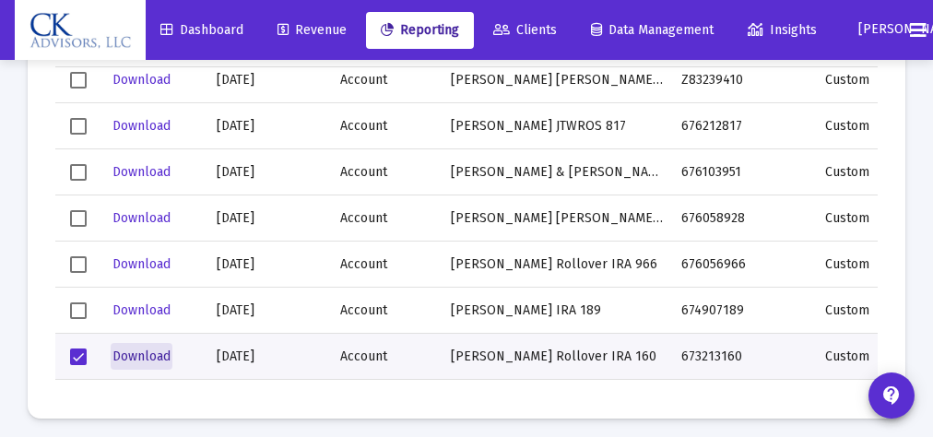
click at [148, 358] on span "Download" at bounding box center [142, 357] width 58 height 16
click at [74, 351] on span "Select row" at bounding box center [78, 357] width 17 height 17
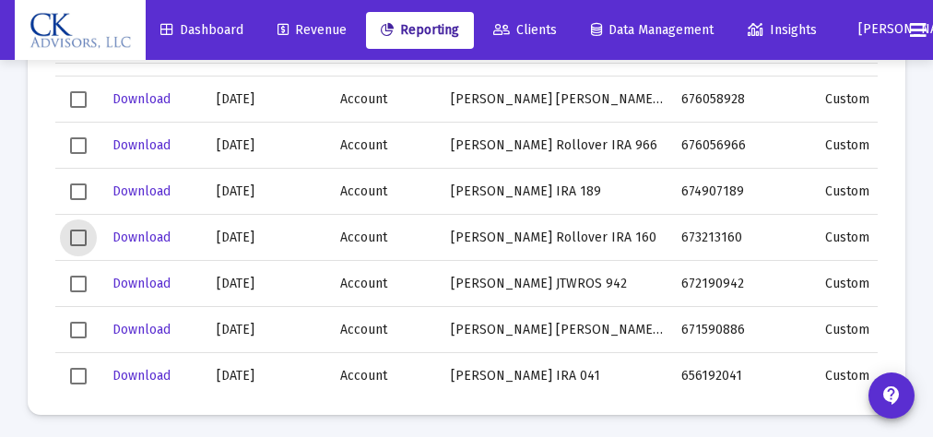
scroll to position [1121, 0]
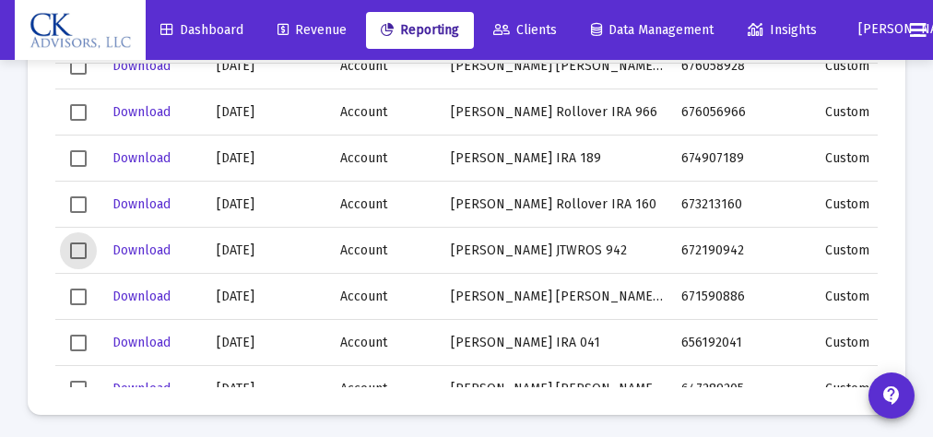
click at [81, 249] on span "Select row" at bounding box center [78, 251] width 17 height 17
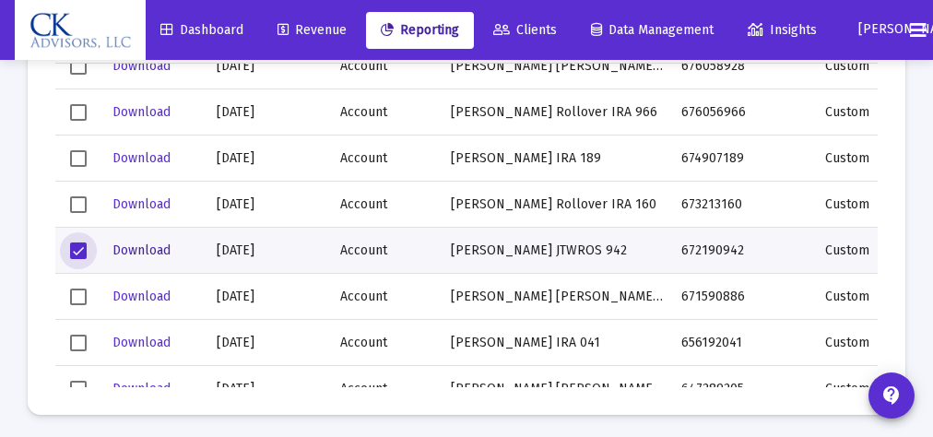
click at [145, 253] on span "Download" at bounding box center [142, 251] width 58 height 16
click at [84, 249] on span "Select row" at bounding box center [78, 251] width 17 height 17
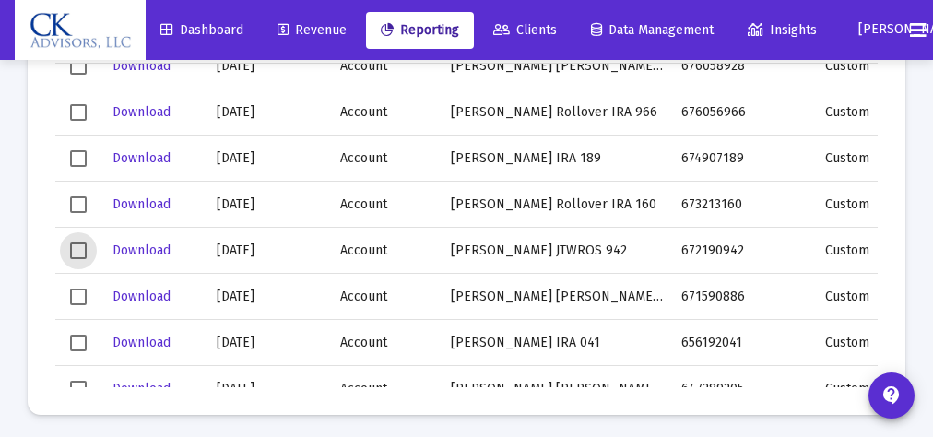
click at [75, 294] on span "Select row" at bounding box center [78, 297] width 17 height 17
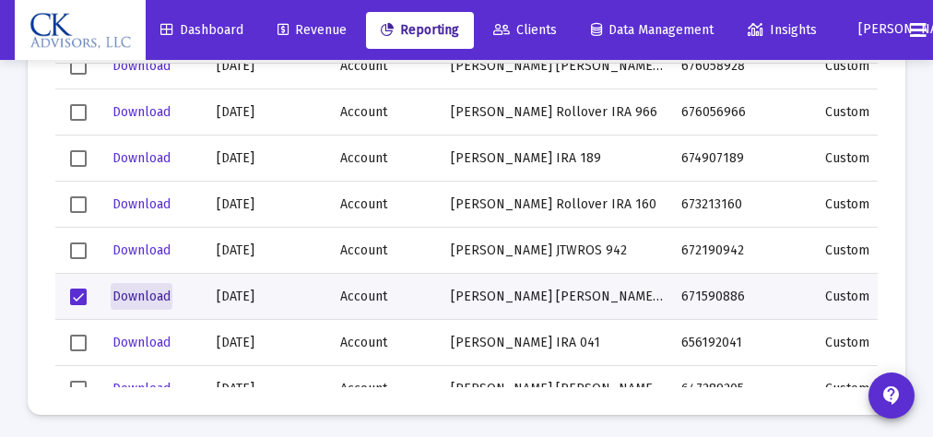
click at [137, 290] on span "Download" at bounding box center [142, 297] width 58 height 16
click at [81, 292] on span "Select row" at bounding box center [78, 297] width 17 height 17
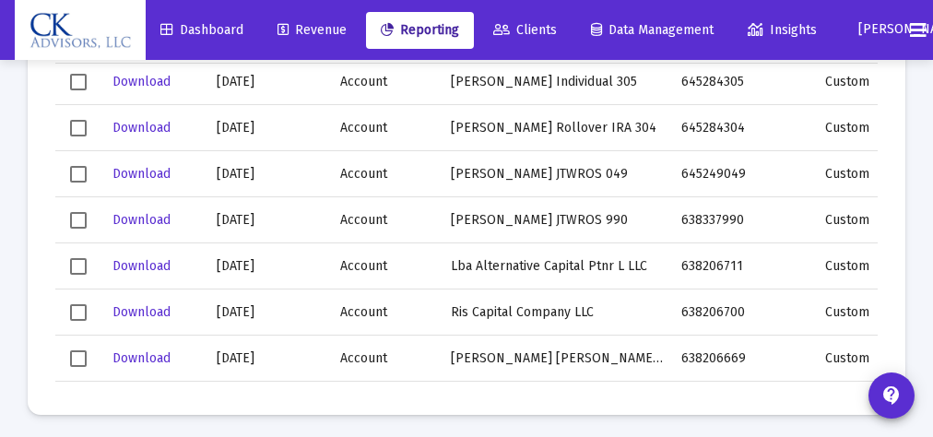
scroll to position [1475, 0]
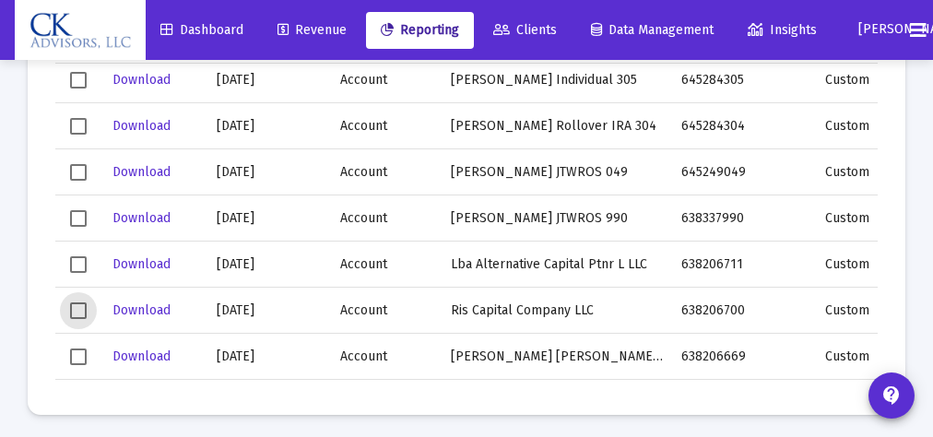
click at [77, 309] on span "Select row" at bounding box center [78, 310] width 17 height 17
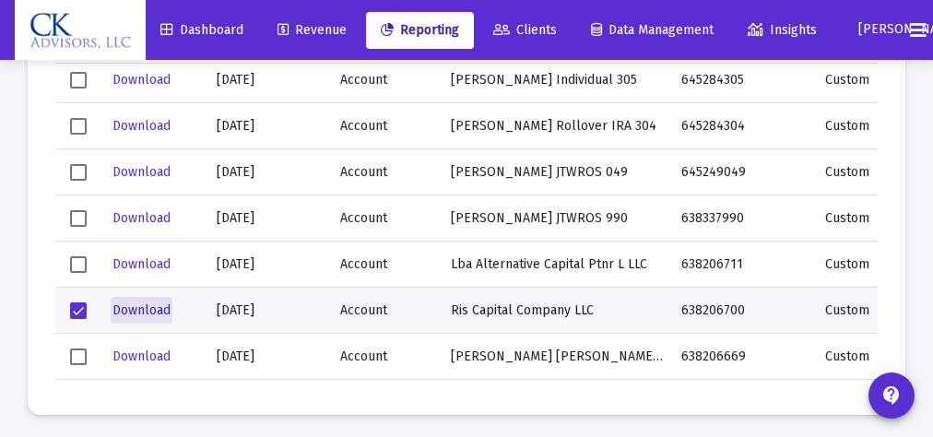
click at [141, 310] on span "Download" at bounding box center [142, 310] width 58 height 16
